Goal: Task Accomplishment & Management: Manage account settings

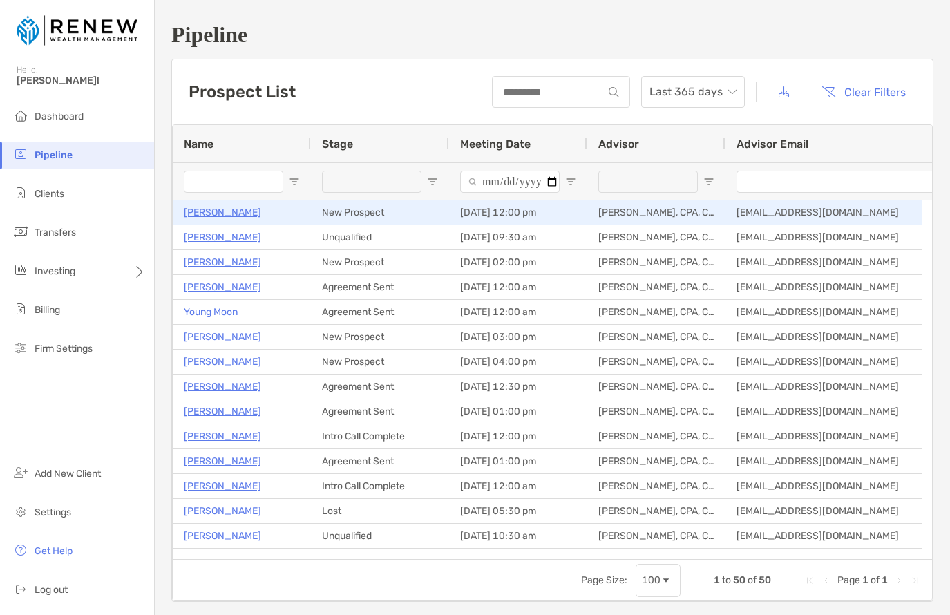
click at [219, 211] on p "[PERSON_NAME]" at bounding box center [222, 212] width 77 height 17
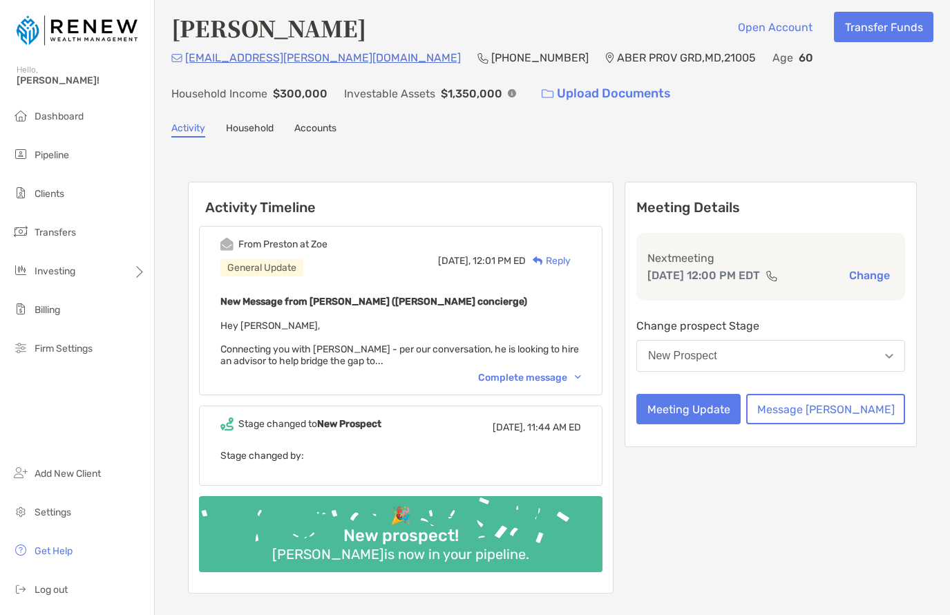
scroll to position [6, 0]
click at [544, 376] on div "Complete message" at bounding box center [529, 377] width 103 height 12
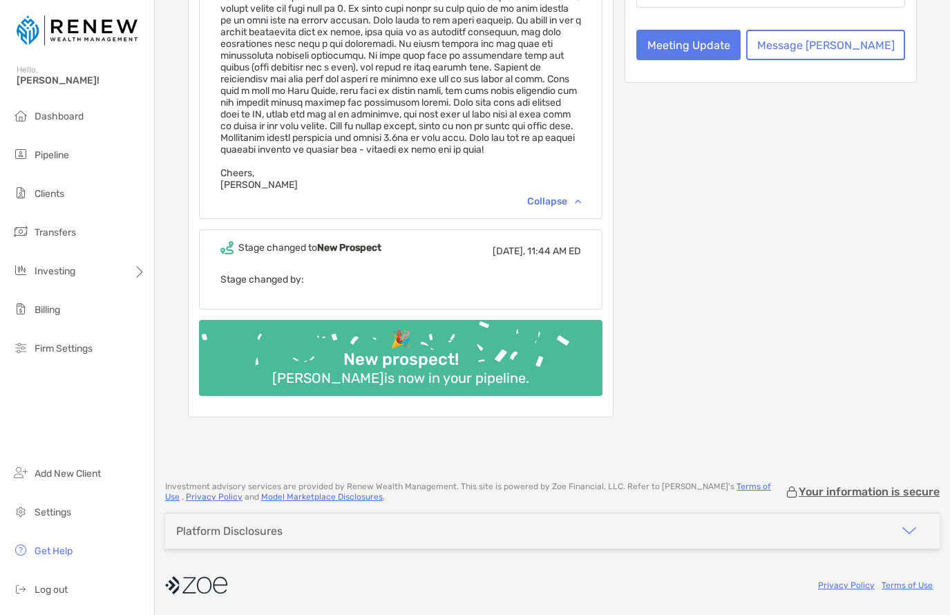
scroll to position [0, 0]
